Goal: Information Seeking & Learning: Understand process/instructions

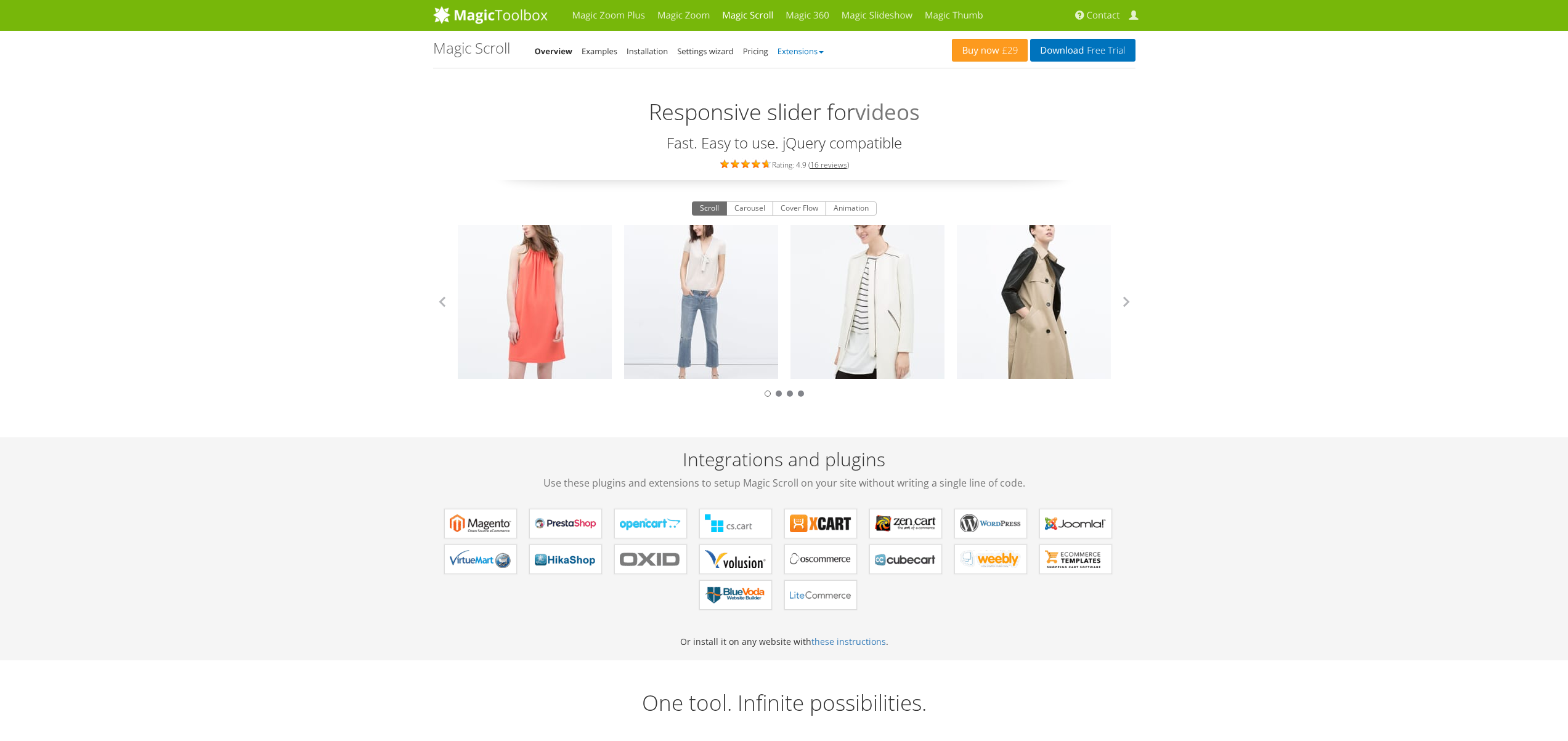
click at [806, 51] on link "Extensions" at bounding box center [800, 51] width 46 height 11
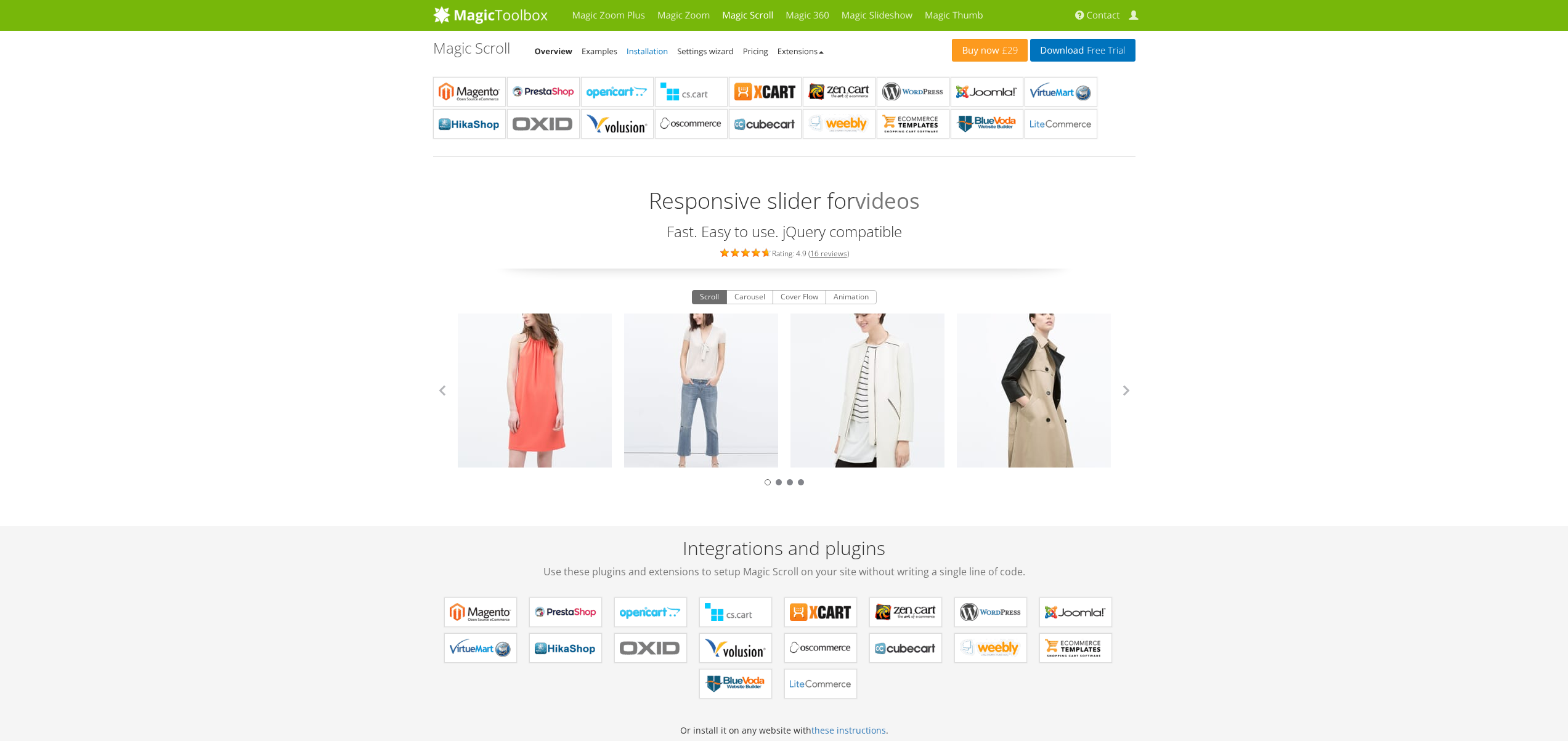
click at [636, 50] on link "Installation" at bounding box center [647, 51] width 42 height 11
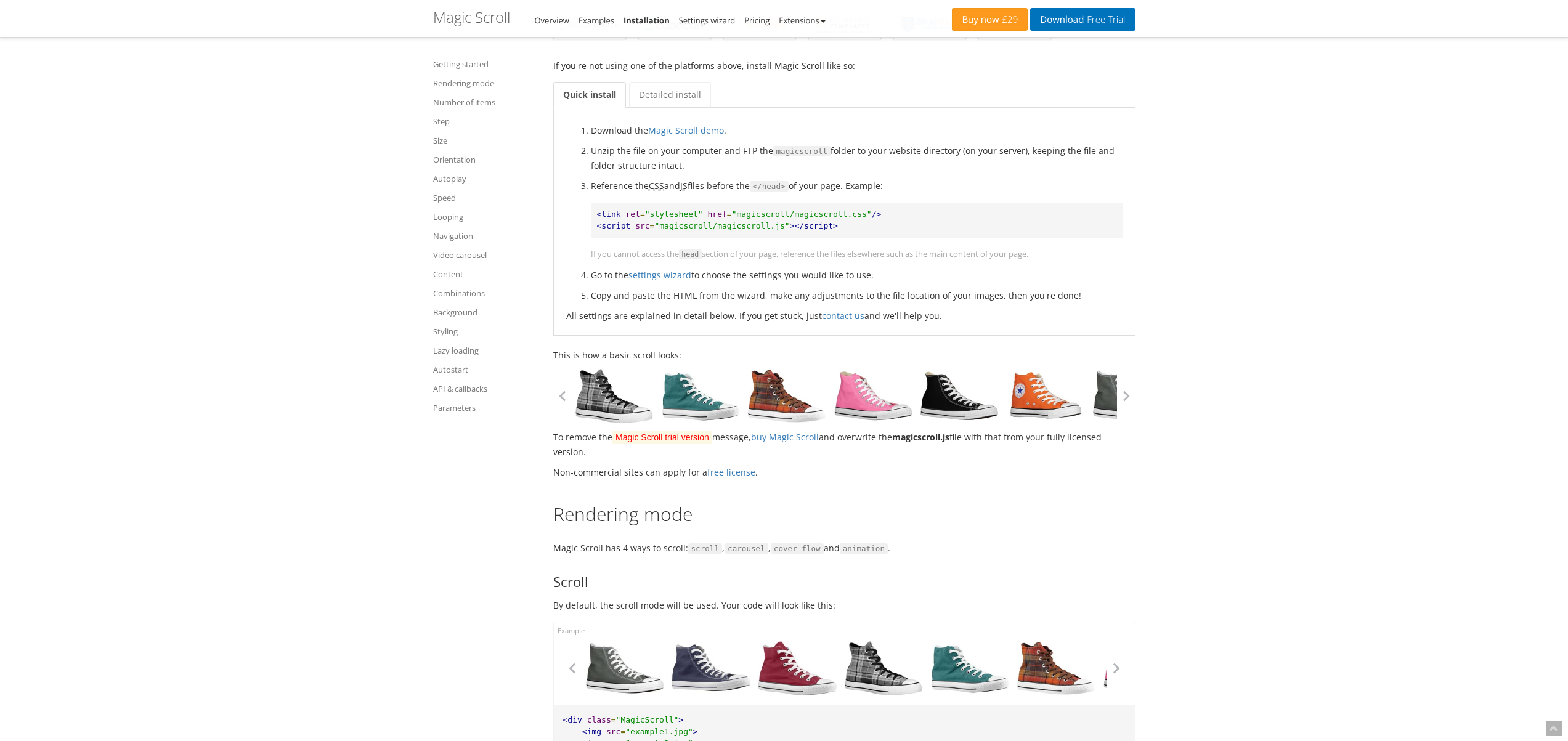
scroll to position [261, 0]
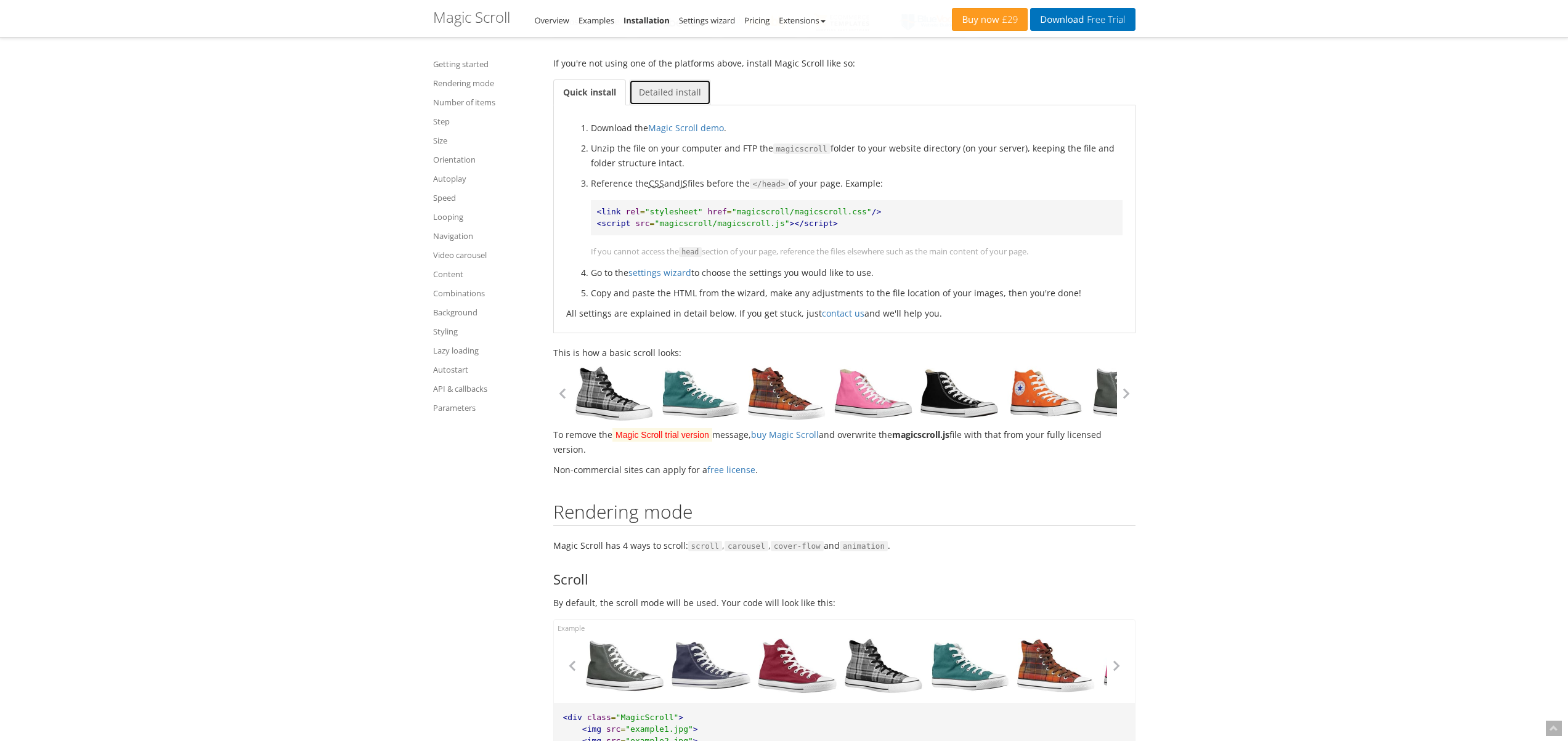
click at [663, 100] on link "Detailed install" at bounding box center [670, 92] width 82 height 26
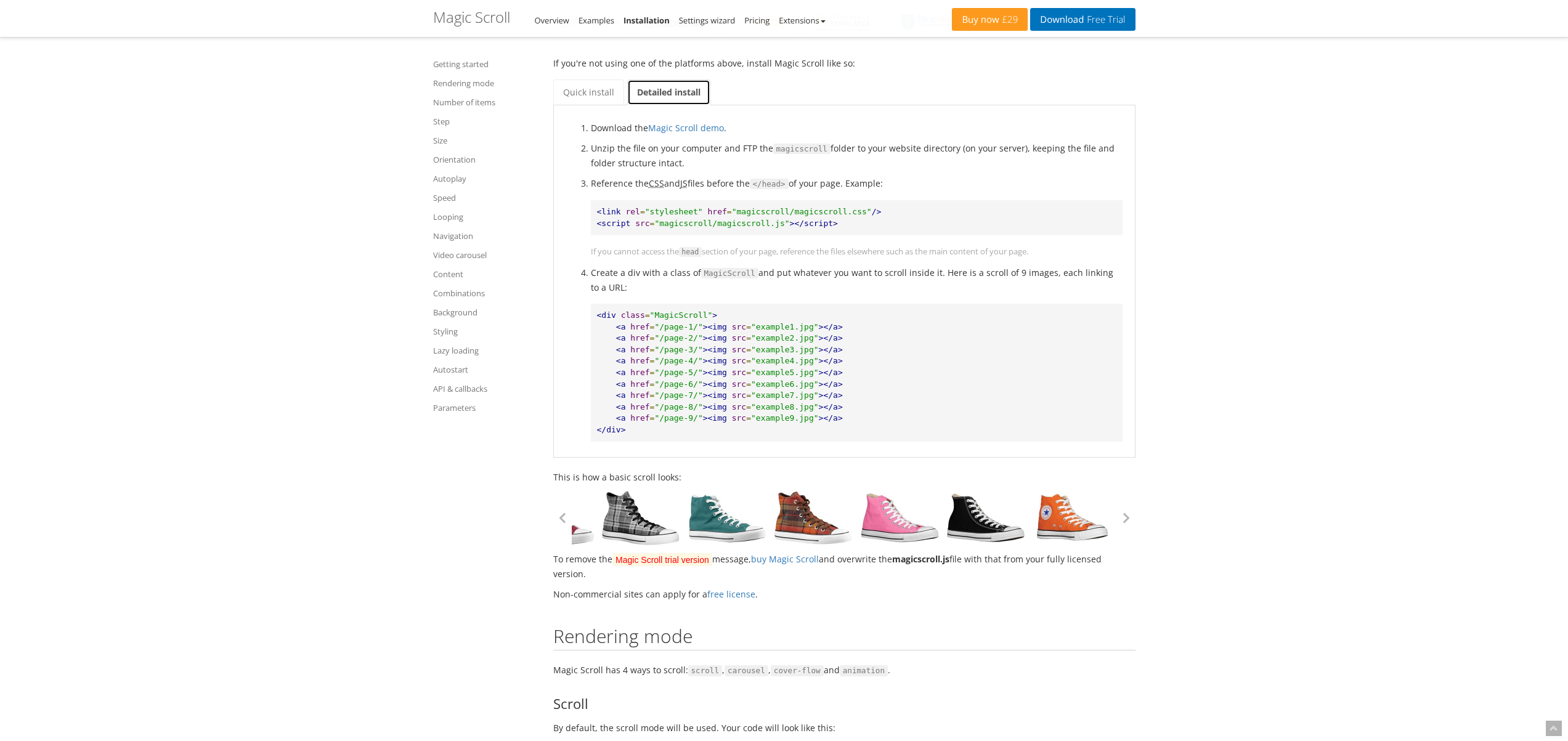
drag, startPoint x: 909, startPoint y: 518, endPoint x: 991, endPoint y: 537, distance: 84.2
click at [540, 537] on div at bounding box center [267, 518] width 545 height 55
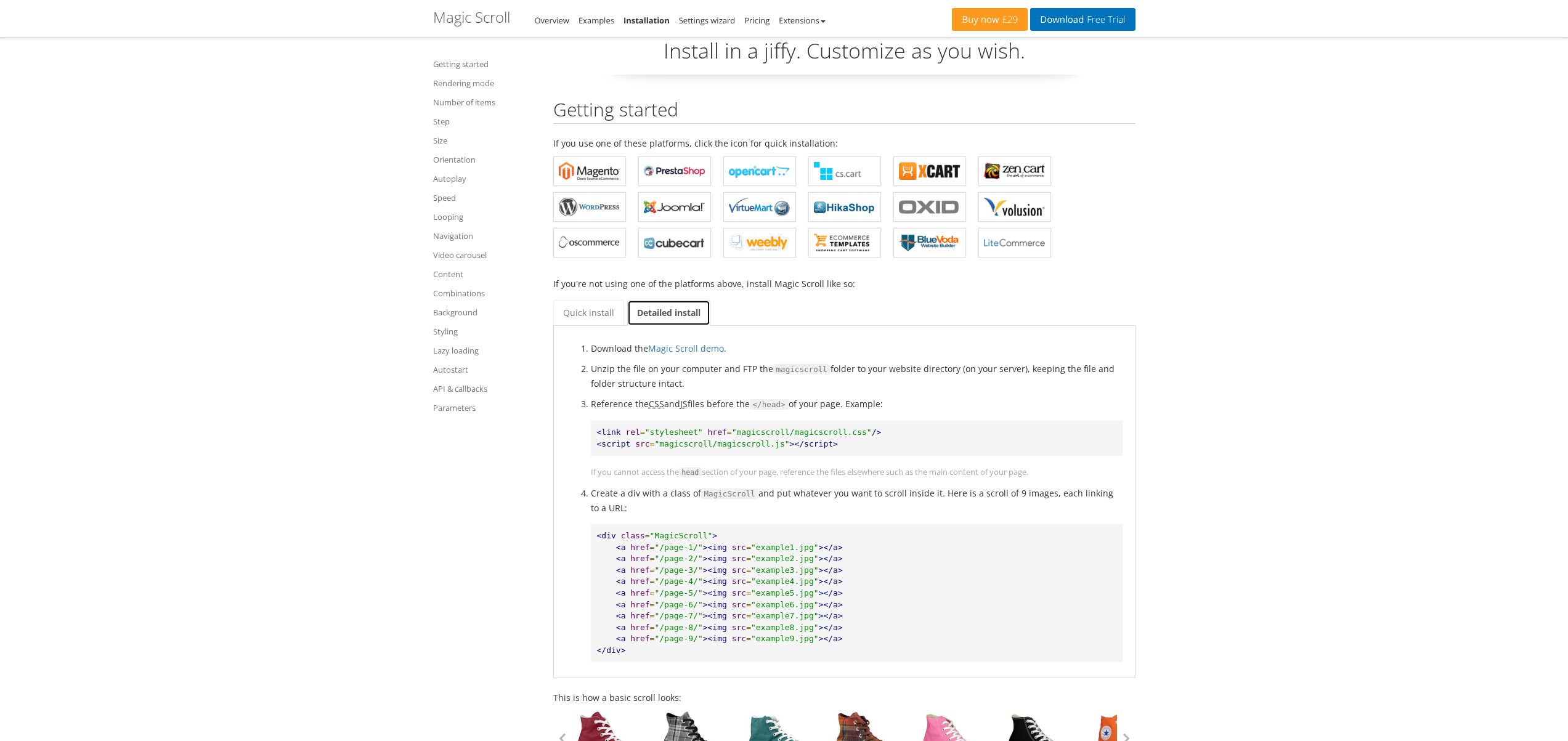
scroll to position [40, 0]
click at [444, 137] on link "Size" at bounding box center [485, 141] width 104 height 15
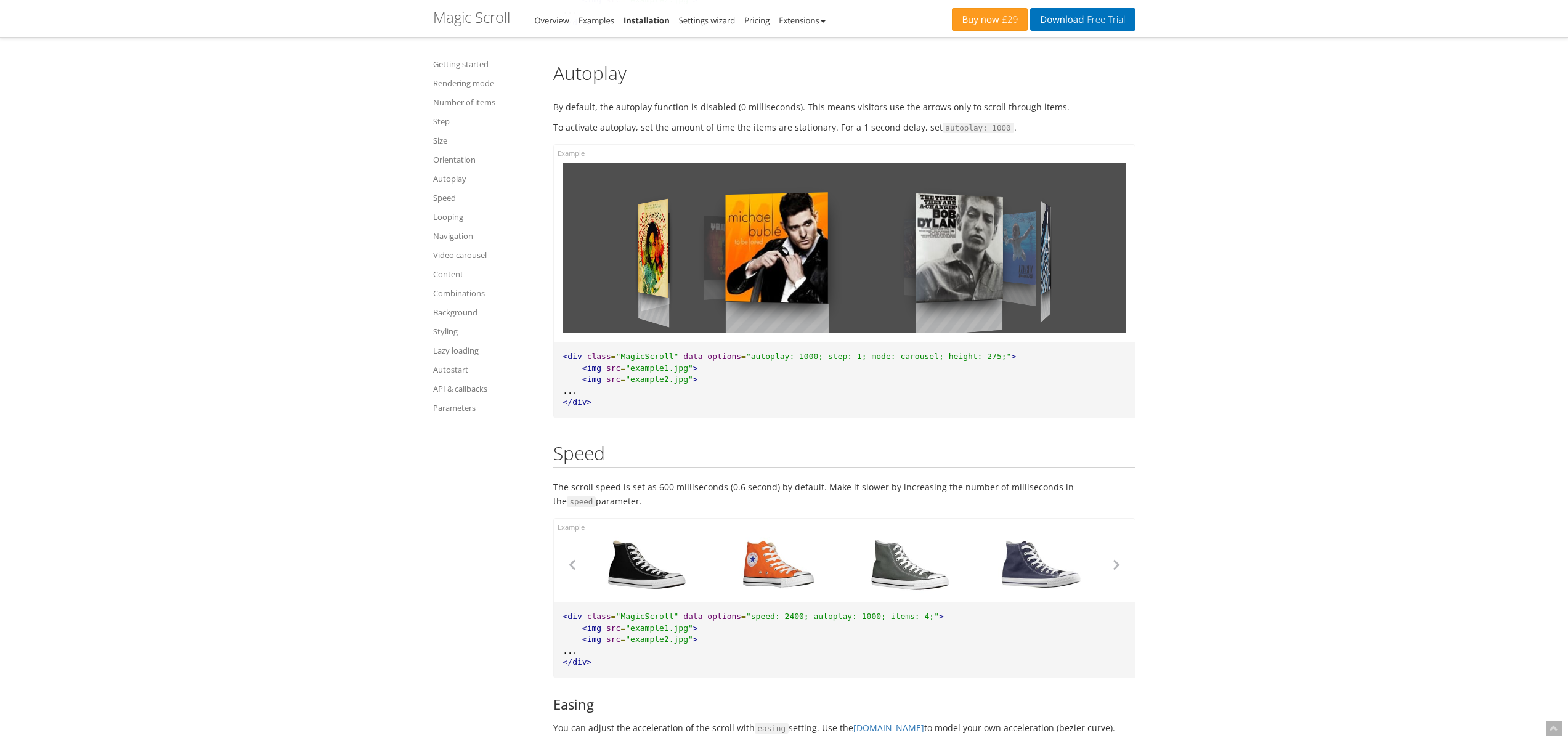
scroll to position [4415, 0]
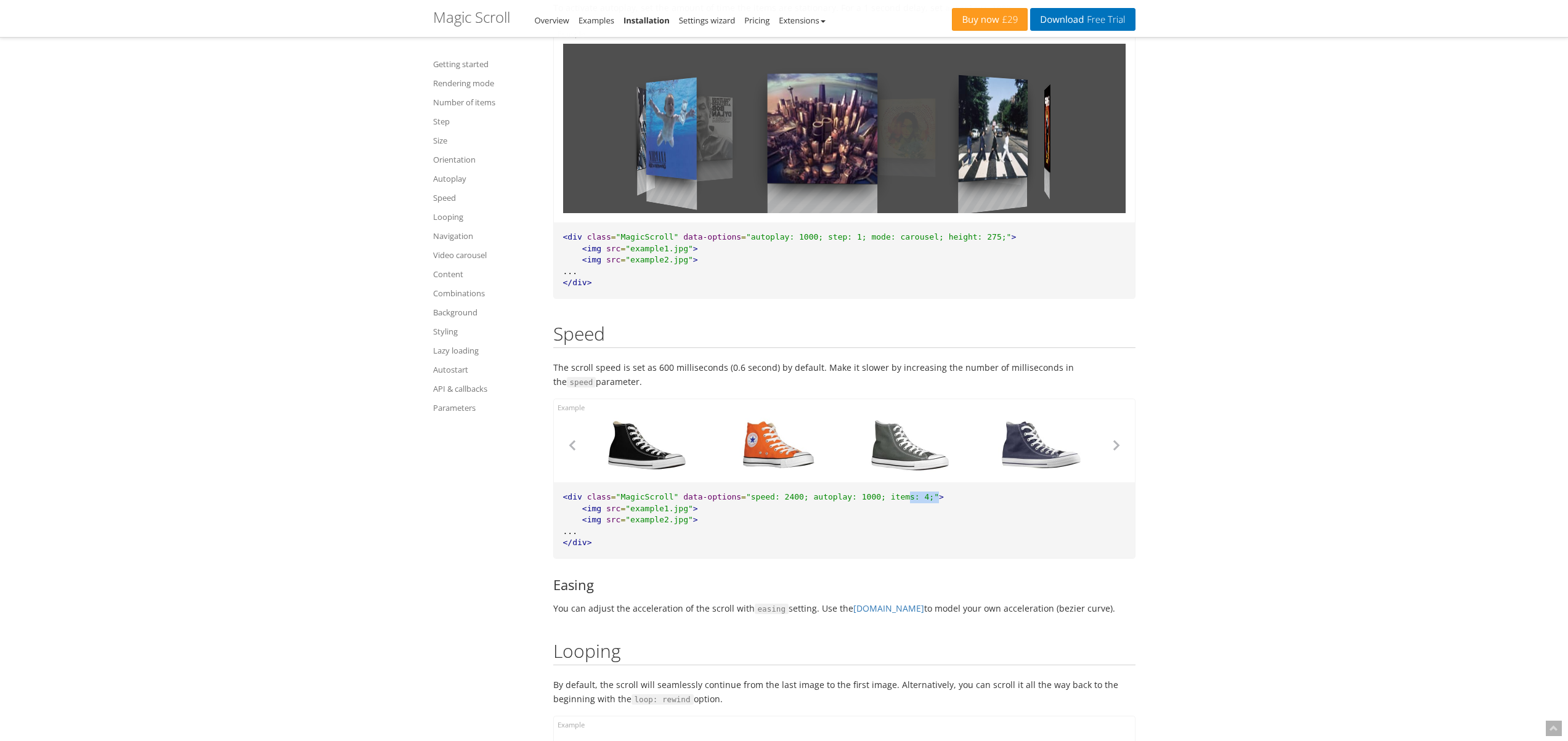
drag, startPoint x: 912, startPoint y: 503, endPoint x: 940, endPoint y: 505, distance: 28.1
click at [940, 505] on pre "<div class = "MagicScroll" data-options = "speed: 2400; autoplay: 1000; items: …" at bounding box center [844, 520] width 581 height 76
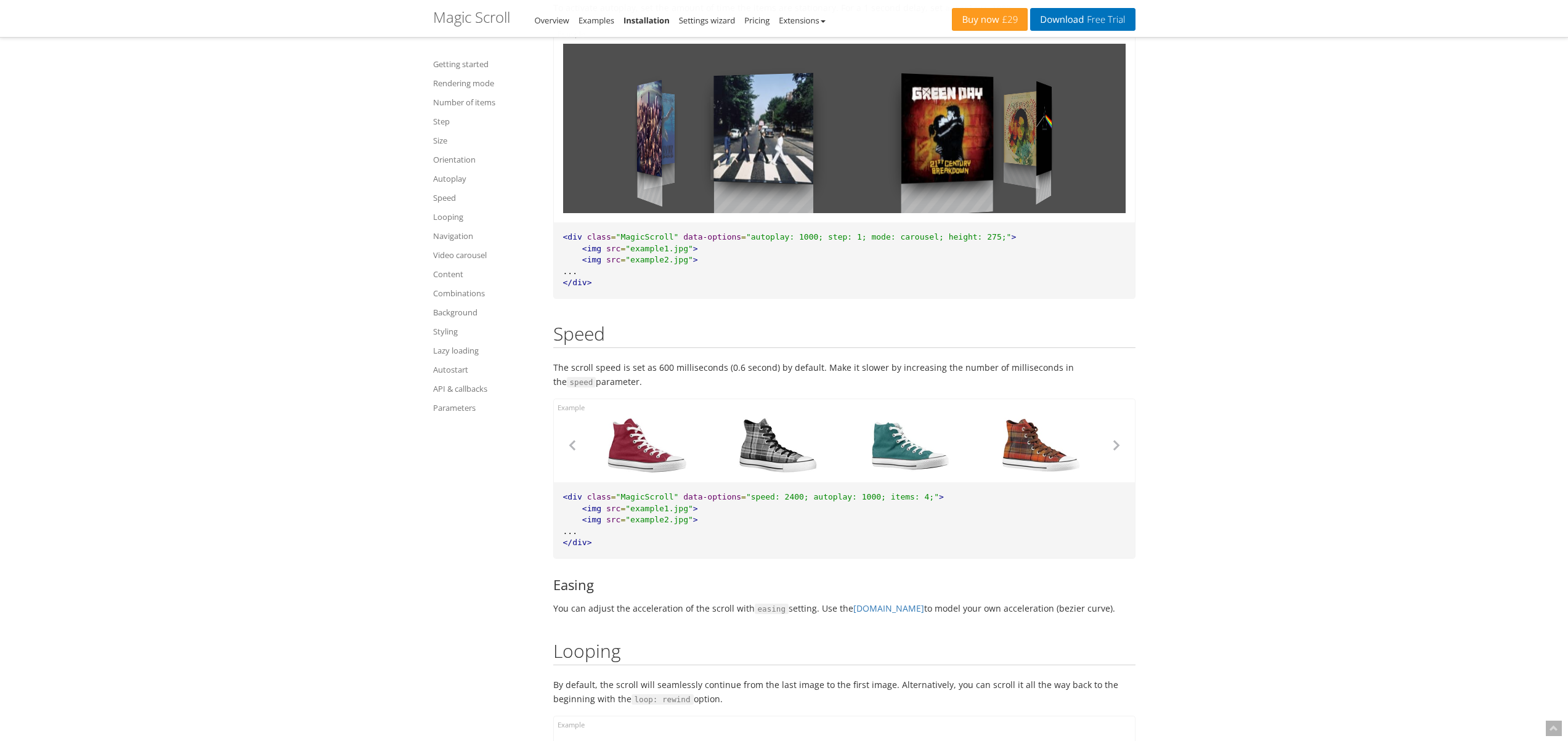
click at [959, 508] on pre "<div class = "MagicScroll" data-options = "speed: 2400; autoplay: 1000; items: …" at bounding box center [844, 520] width 581 height 76
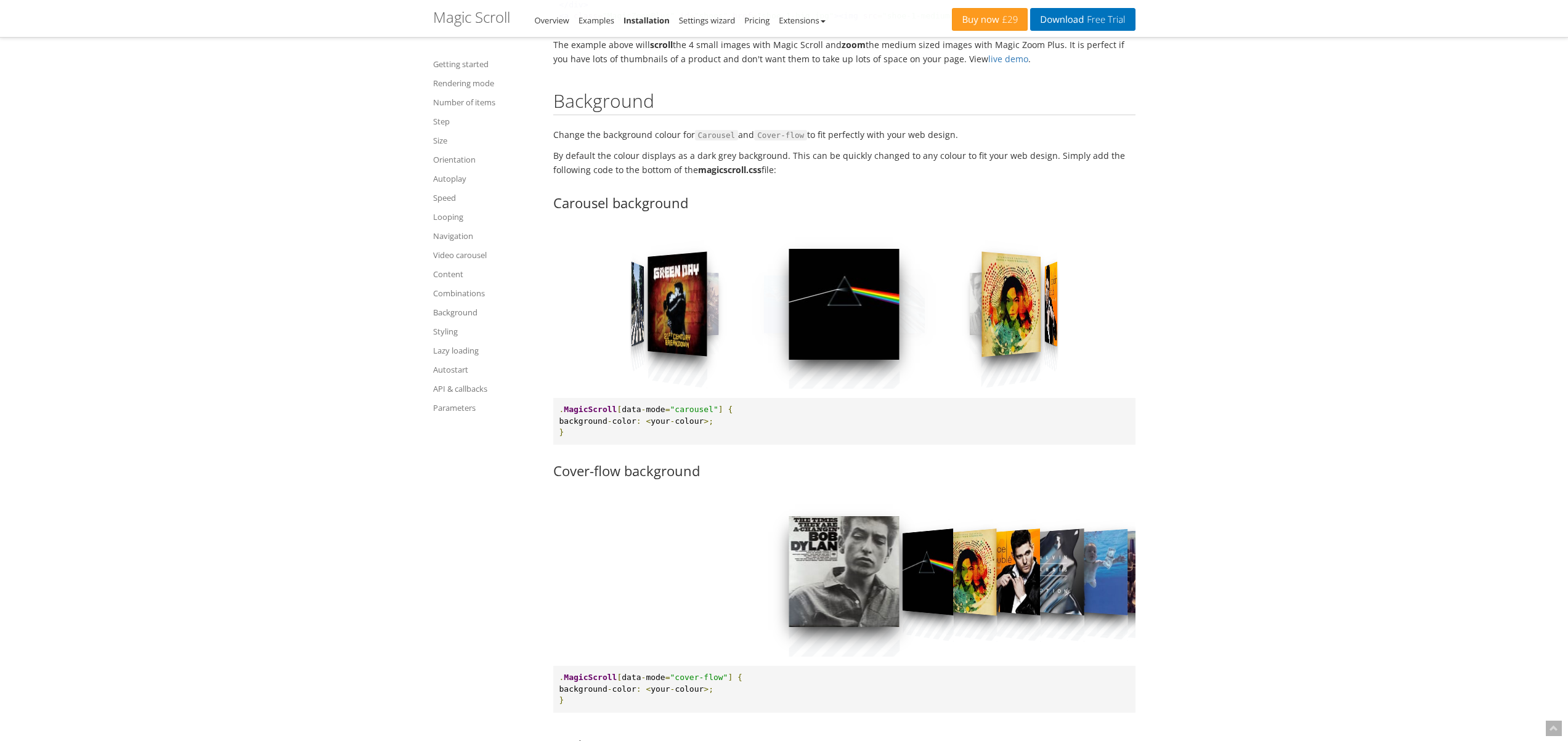
scroll to position [7856, 0]
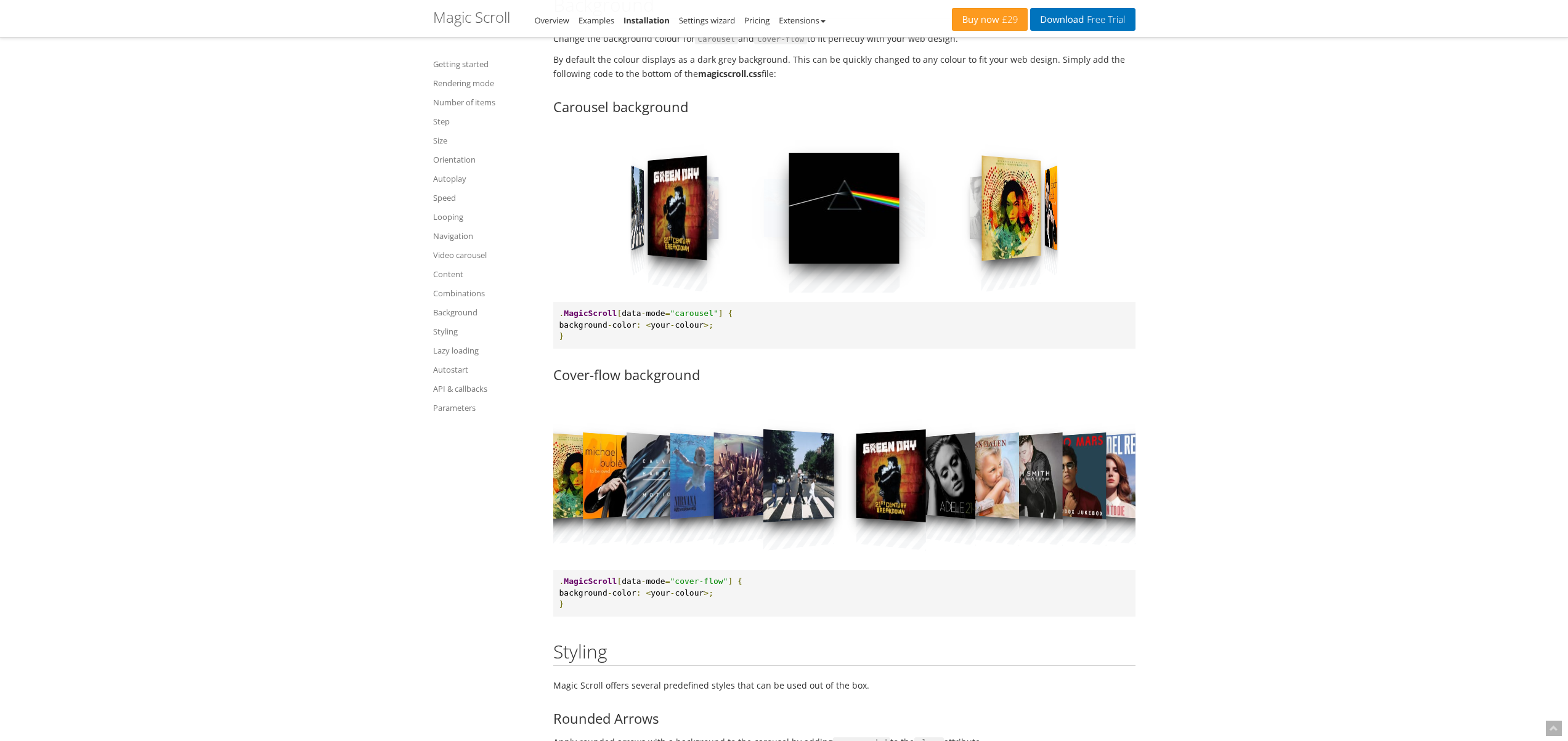
drag, startPoint x: 1015, startPoint y: 491, endPoint x: 558, endPoint y: 486, distance: 457.0
click at [553, 484] on div at bounding box center [844, 476] width 582 height 170
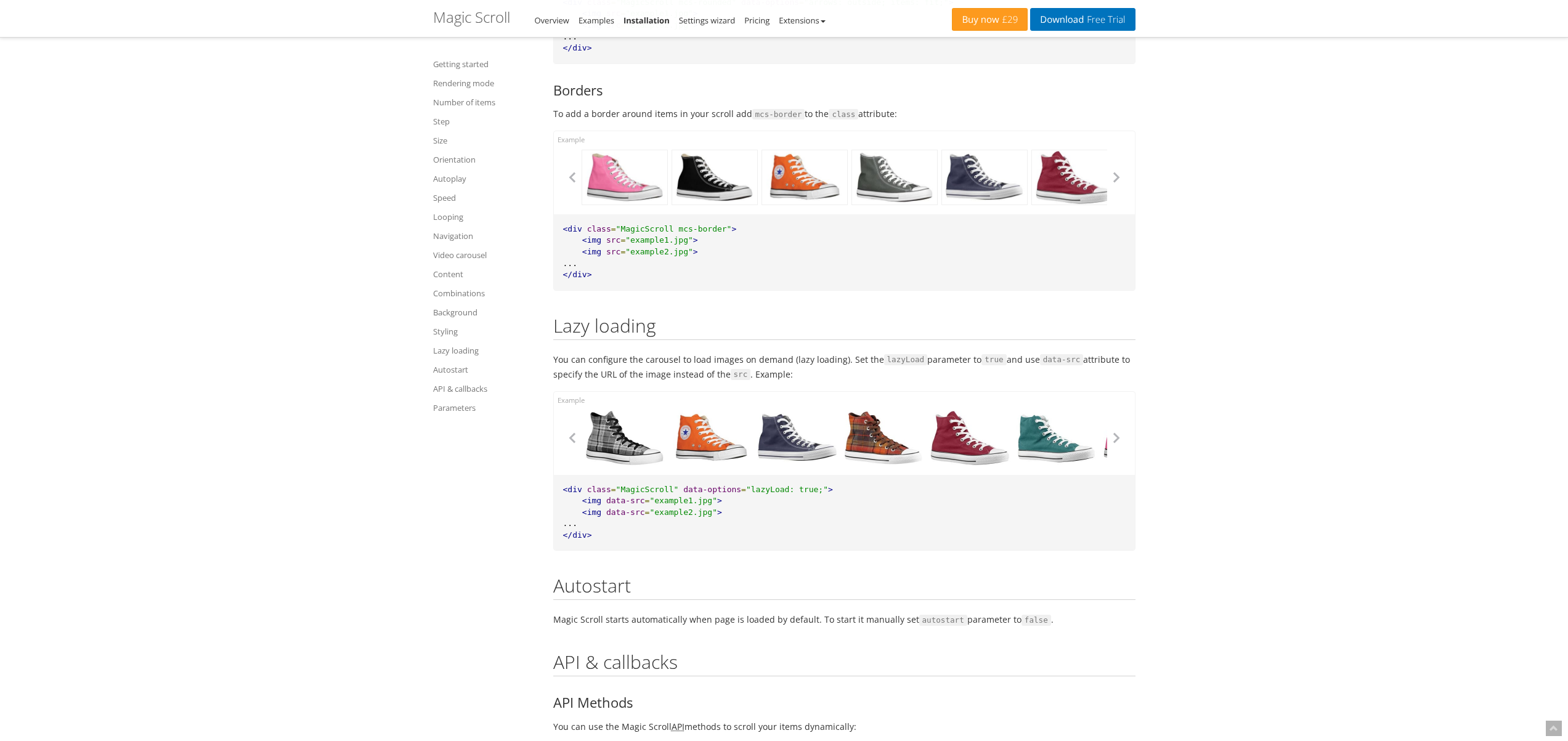
scroll to position [8738, 0]
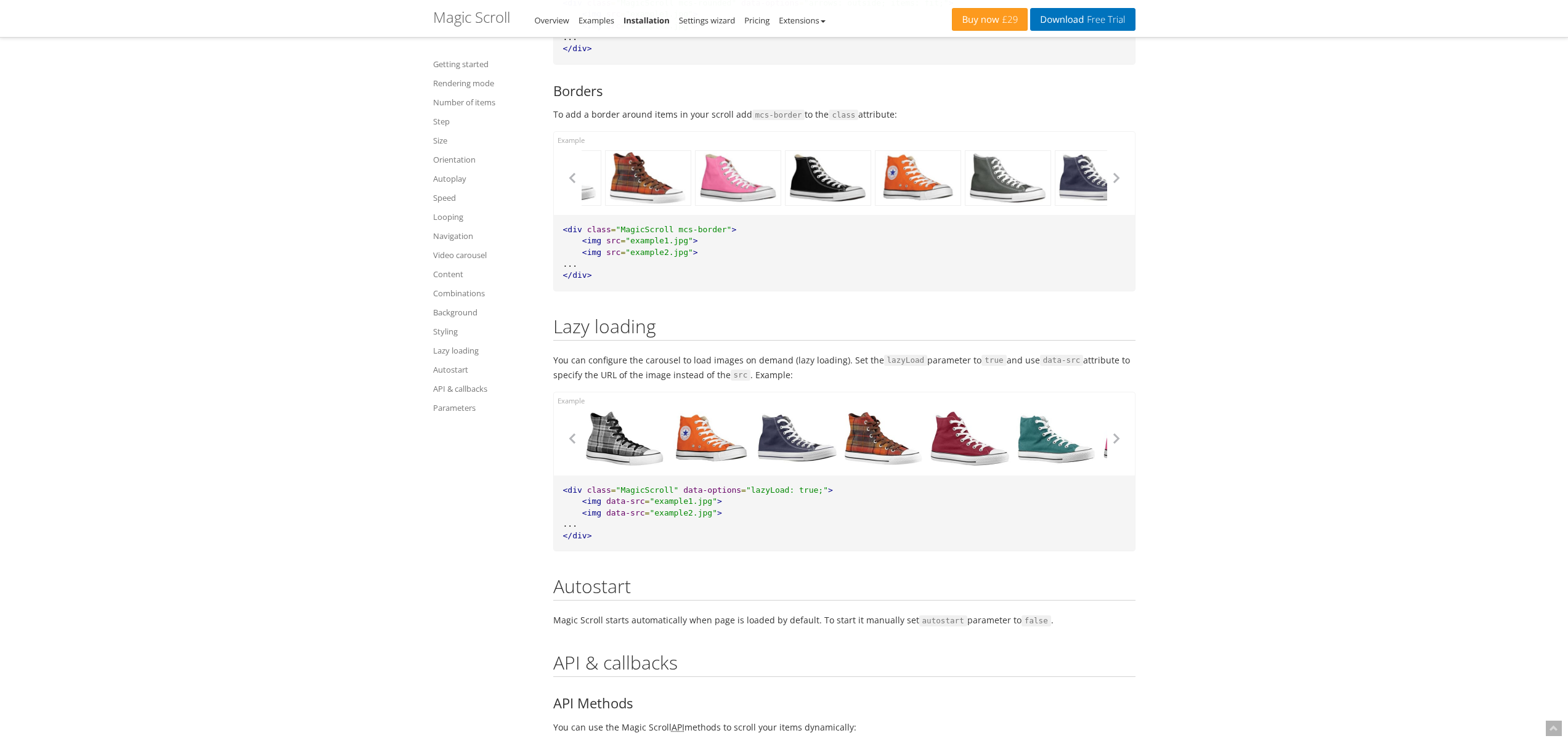
drag, startPoint x: 790, startPoint y: 210, endPoint x: 902, endPoint y: 220, distance: 112.4
click at [902, 215] on div at bounding box center [844, 173] width 581 height 83
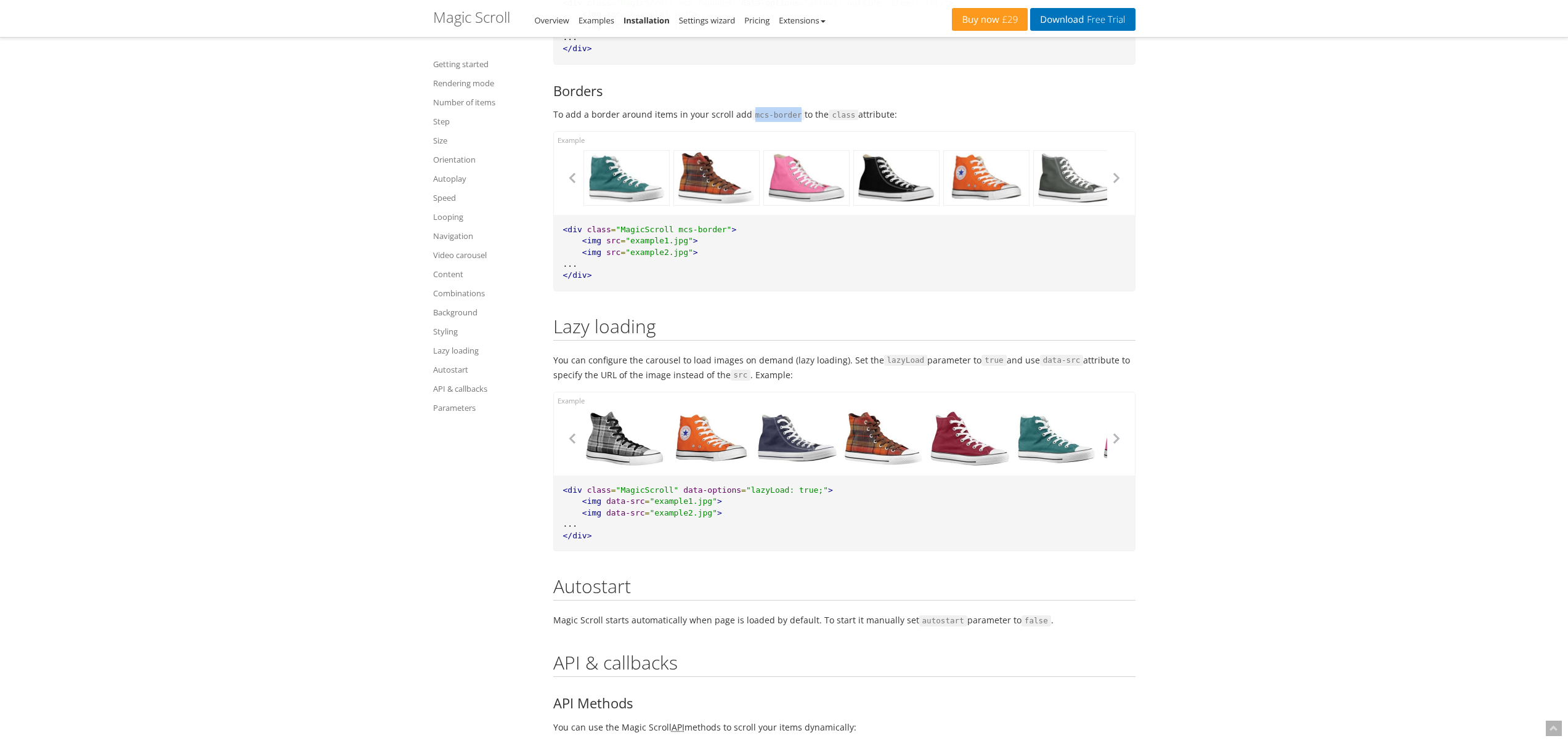
drag, startPoint x: 750, startPoint y: 125, endPoint x: 800, endPoint y: 127, distance: 50.0
click at [800, 121] on code "mcs-border" at bounding box center [779, 115] width 53 height 11
click at [806, 122] on p "To add a border around items in your scroll add mcs-border to the class attribu…" at bounding box center [844, 115] width 582 height 15
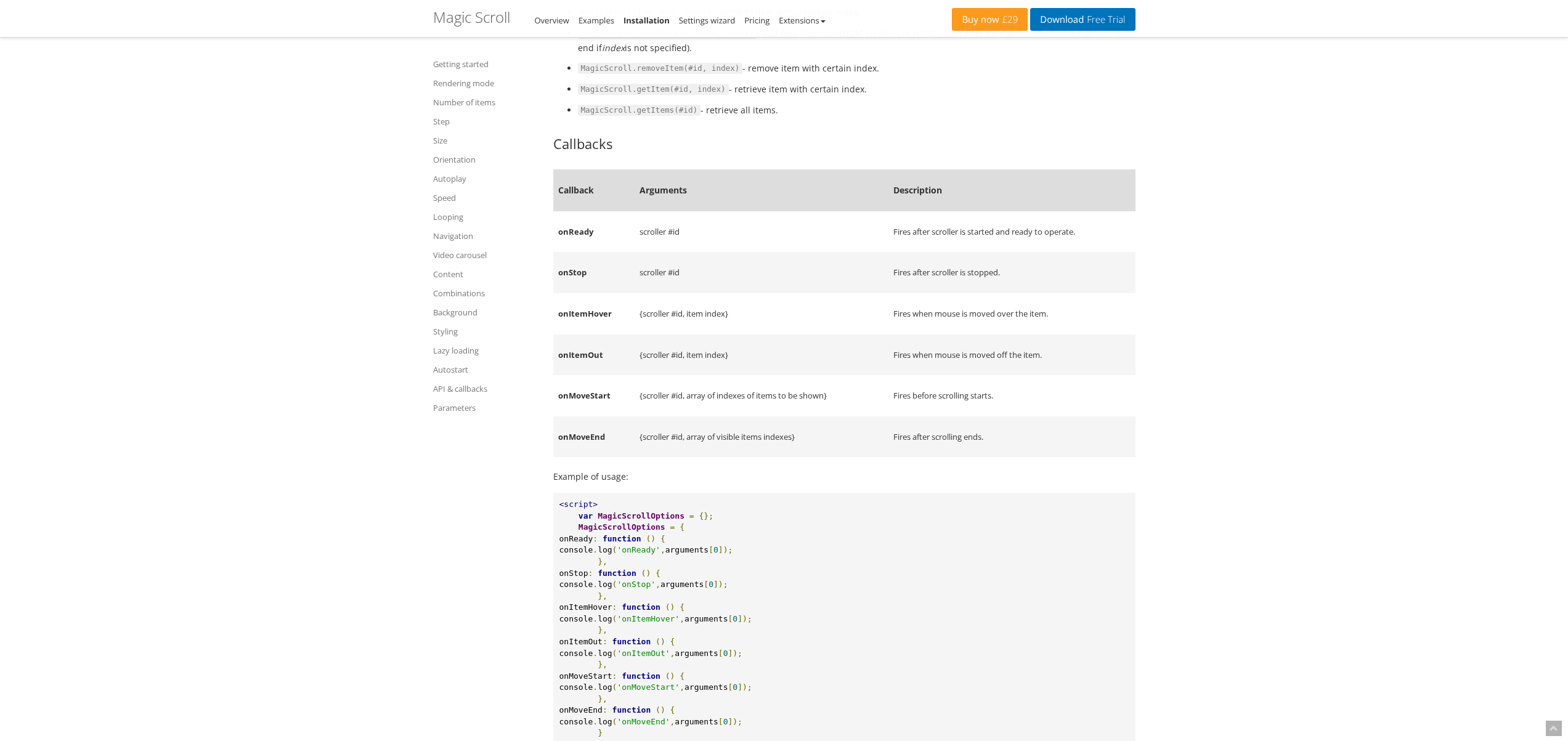
scroll to position [9821, 0]
